Goal: Navigation & Orientation: Find specific page/section

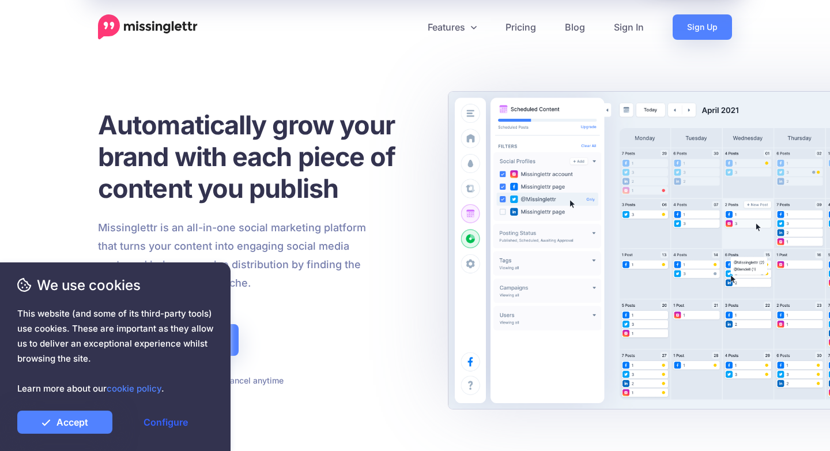
click at [170, 427] on link "Configure" at bounding box center [165, 421] width 95 height 23
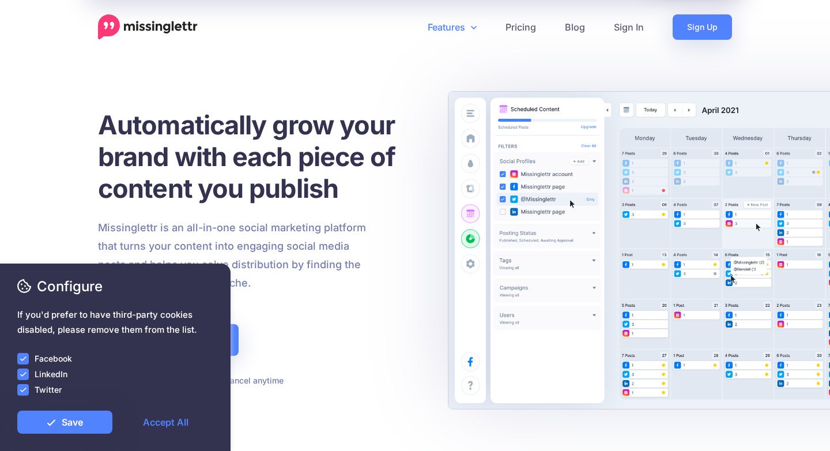
click at [457, 18] on link "Features" at bounding box center [452, 26] width 78 height 25
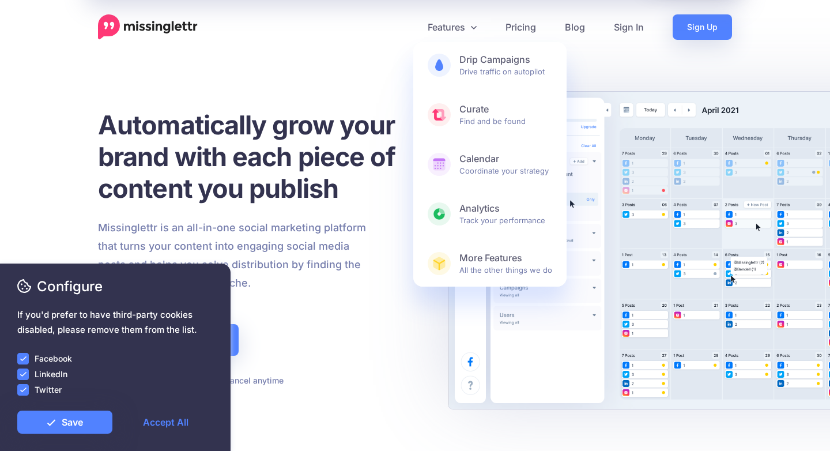
click at [352, 150] on h1 "Automatically grow your brand with each piece of content you publish" at bounding box center [261, 156] width 326 height 95
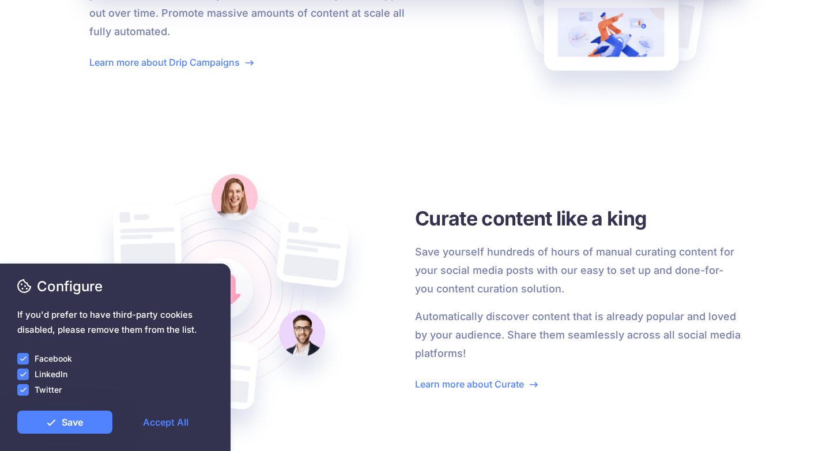
scroll to position [1643, 0]
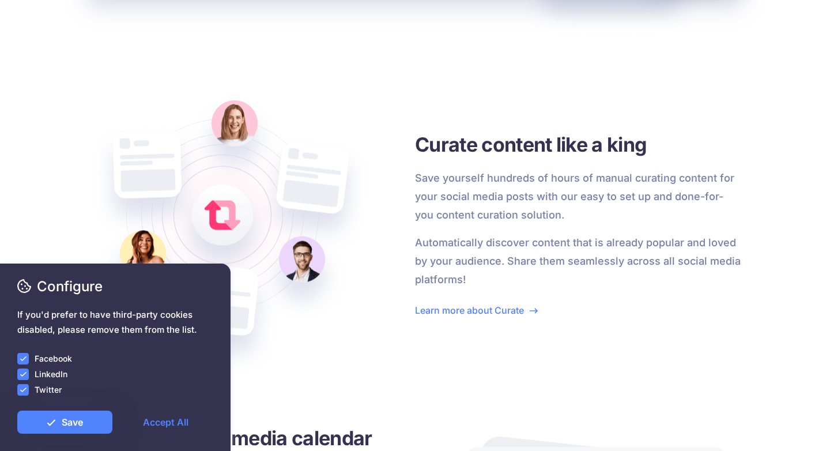
click at [46, 368] on label "LinkedIn" at bounding box center [51, 373] width 33 height 13
click at [39, 373] on label "LinkedIn" at bounding box center [51, 373] width 33 height 13
click at [24, 389] on ins at bounding box center [23, 390] width 12 height 12
click at [24, 375] on ins at bounding box center [23, 374] width 12 height 12
click at [19, 354] on ins at bounding box center [23, 359] width 12 height 12
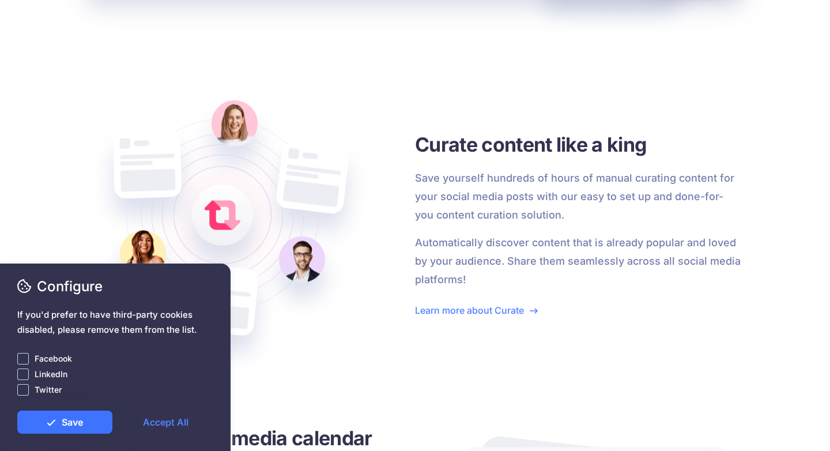
click at [52, 429] on link "Save" at bounding box center [64, 421] width 95 height 23
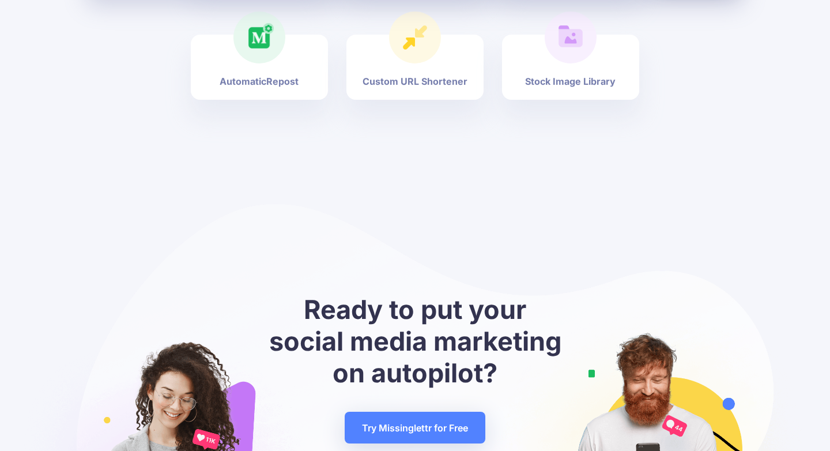
scroll to position [4494, 0]
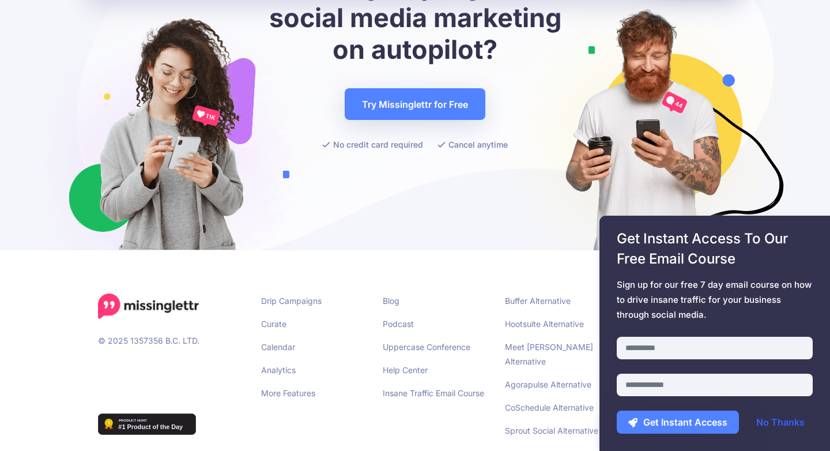
click at [783, 426] on link "No Thanks" at bounding box center [779, 421] width 71 height 23
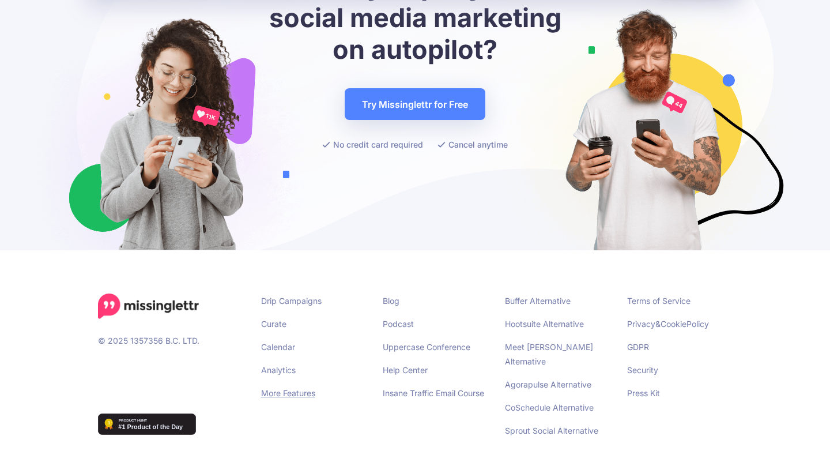
click at [277, 388] on link "More Features" at bounding box center [288, 393] width 54 height 10
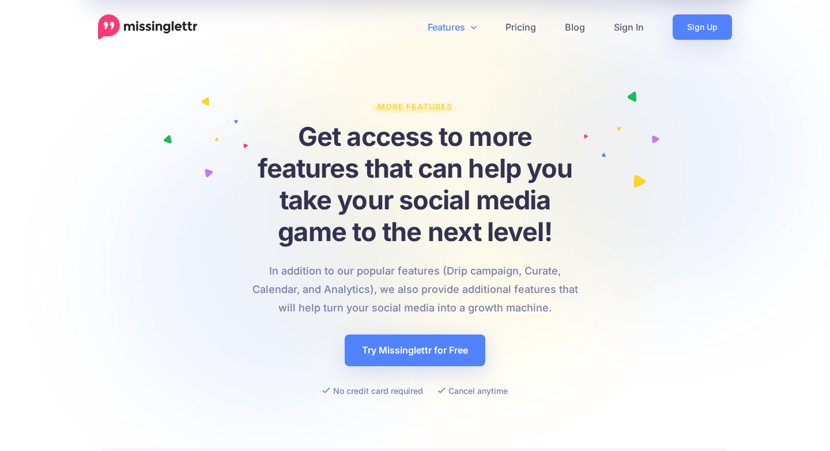
click at [467, 28] on link "Features" at bounding box center [452, 26] width 78 height 25
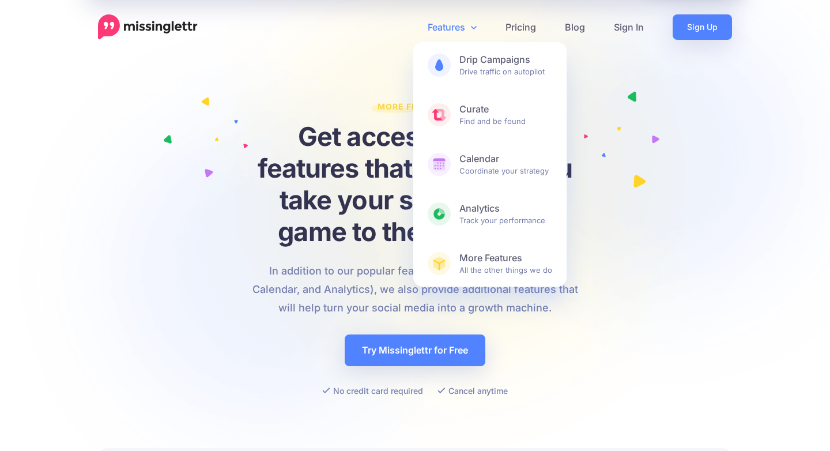
click at [702, 141] on div "More Features Get access to more features that can help you take your social me…" at bounding box center [415, 248] width 634 height 313
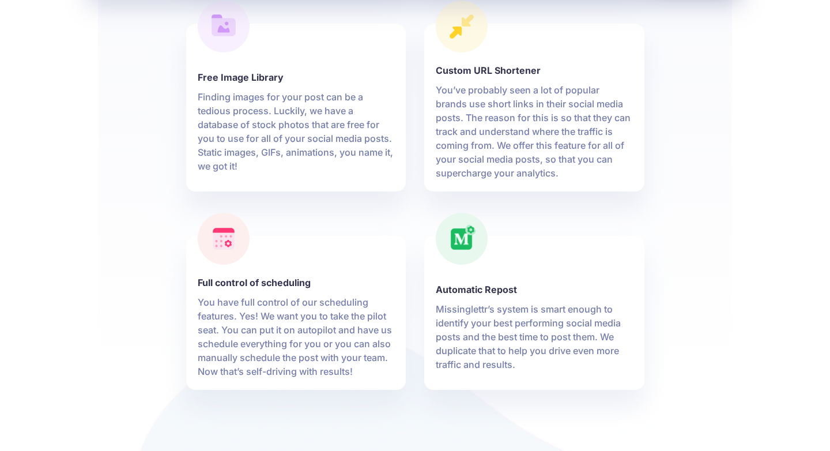
scroll to position [1741, 0]
